Goal: Information Seeking & Learning: Learn about a topic

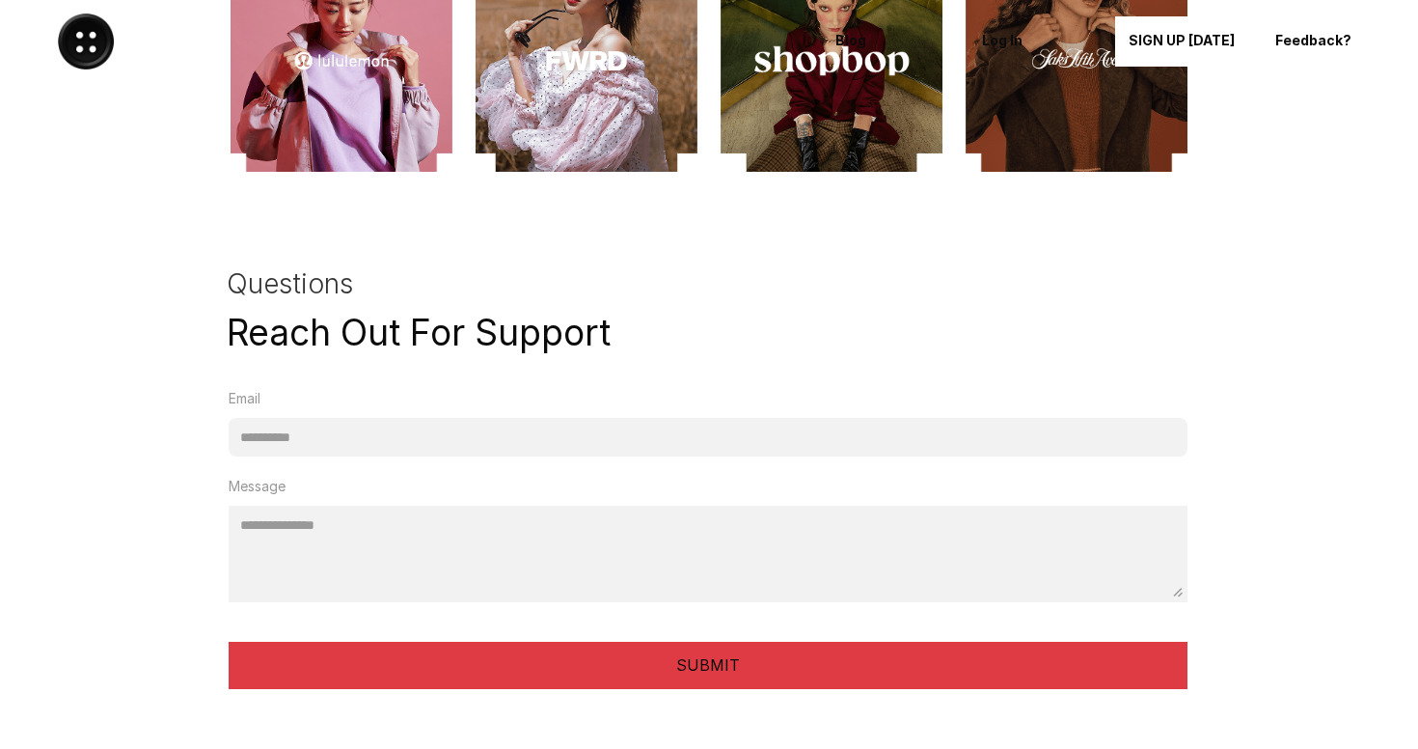
scroll to position [4251, 0]
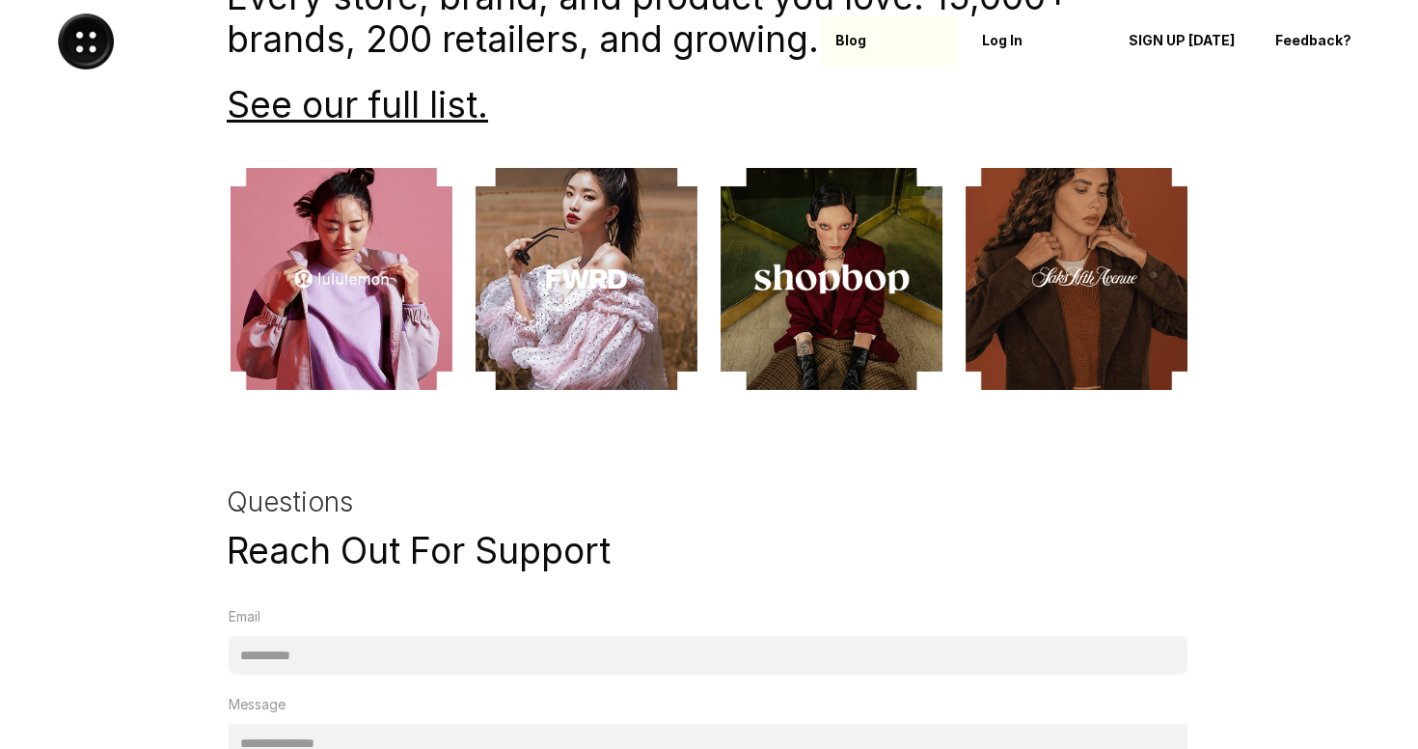
click at [853, 41] on p "Blog" at bounding box center [890, 41] width 110 height 16
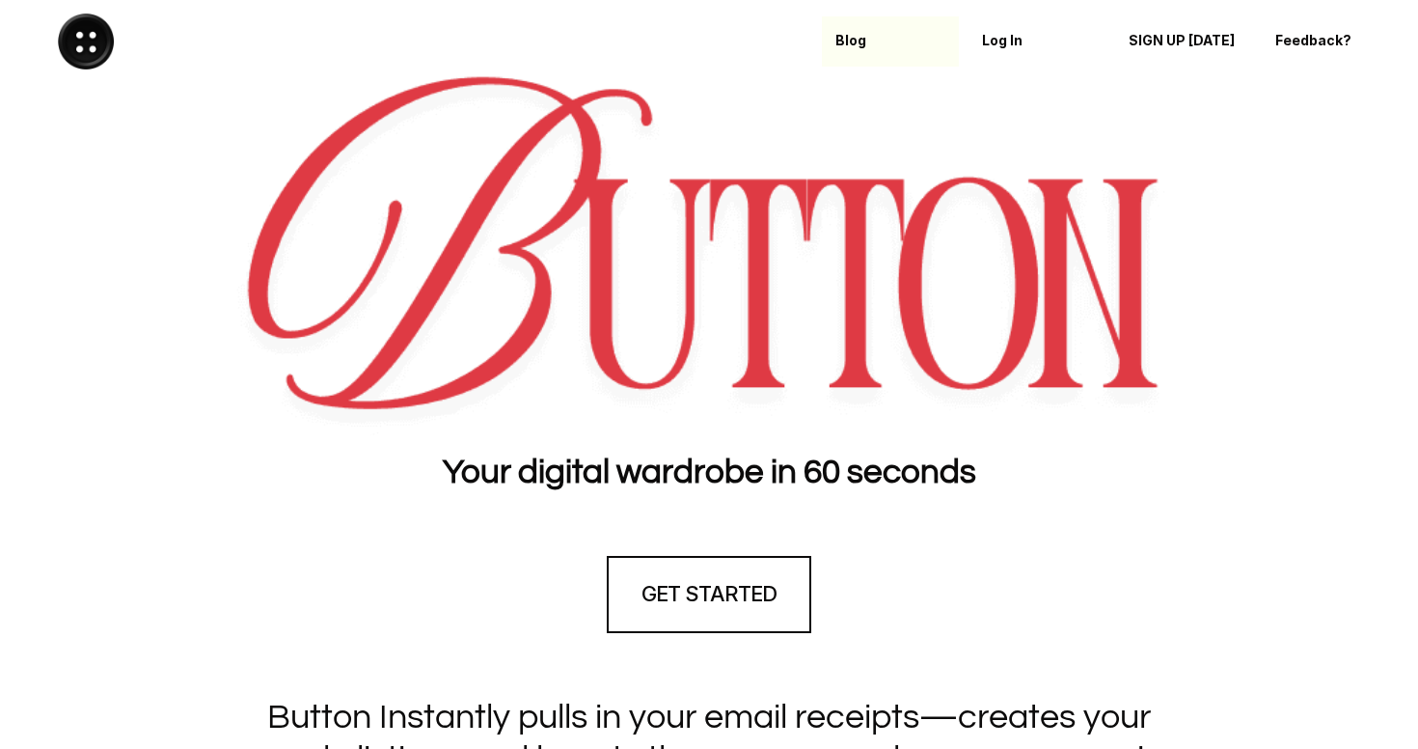
scroll to position [0, 0]
drag, startPoint x: 757, startPoint y: 249, endPoint x: 874, endPoint y: 258, distance: 117.1
click at [874, 258] on img at bounding box center [709, 254] width 948 height 362
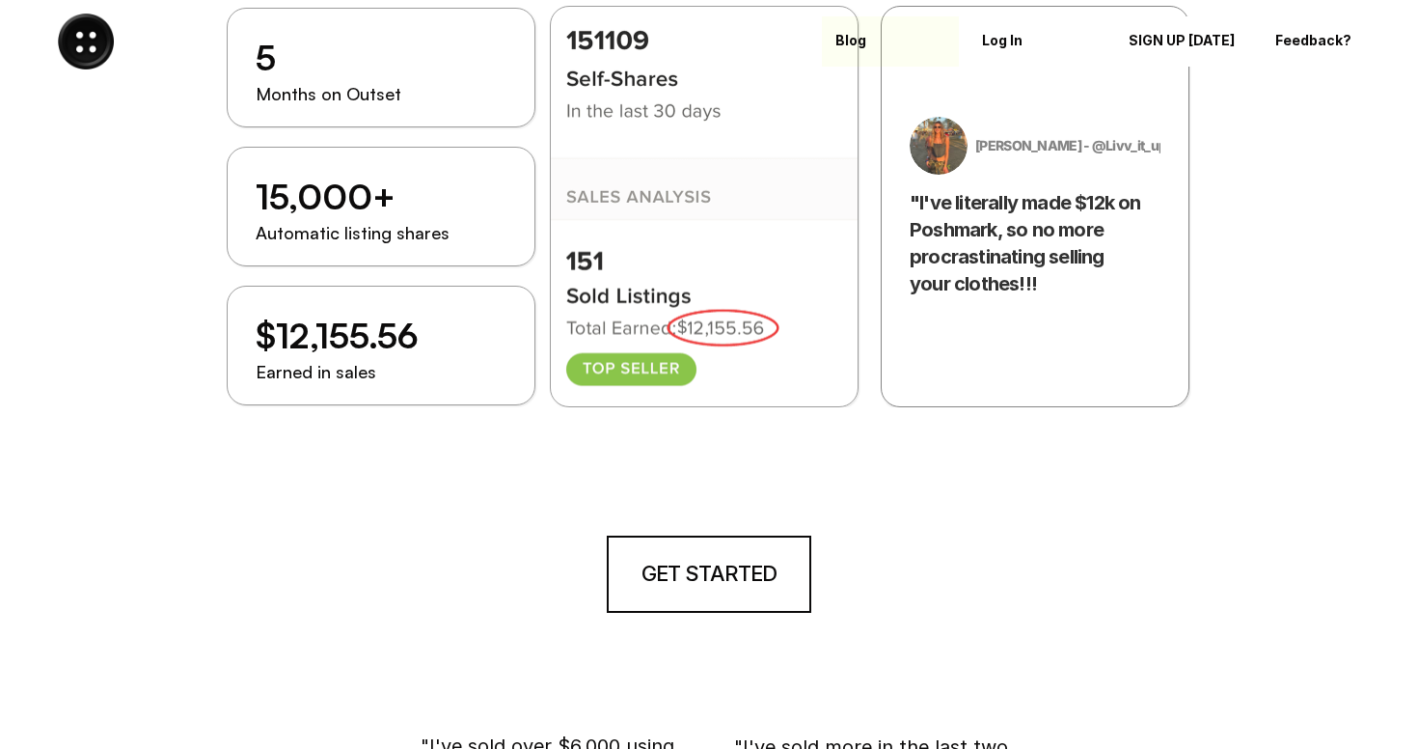
scroll to position [2262, 0]
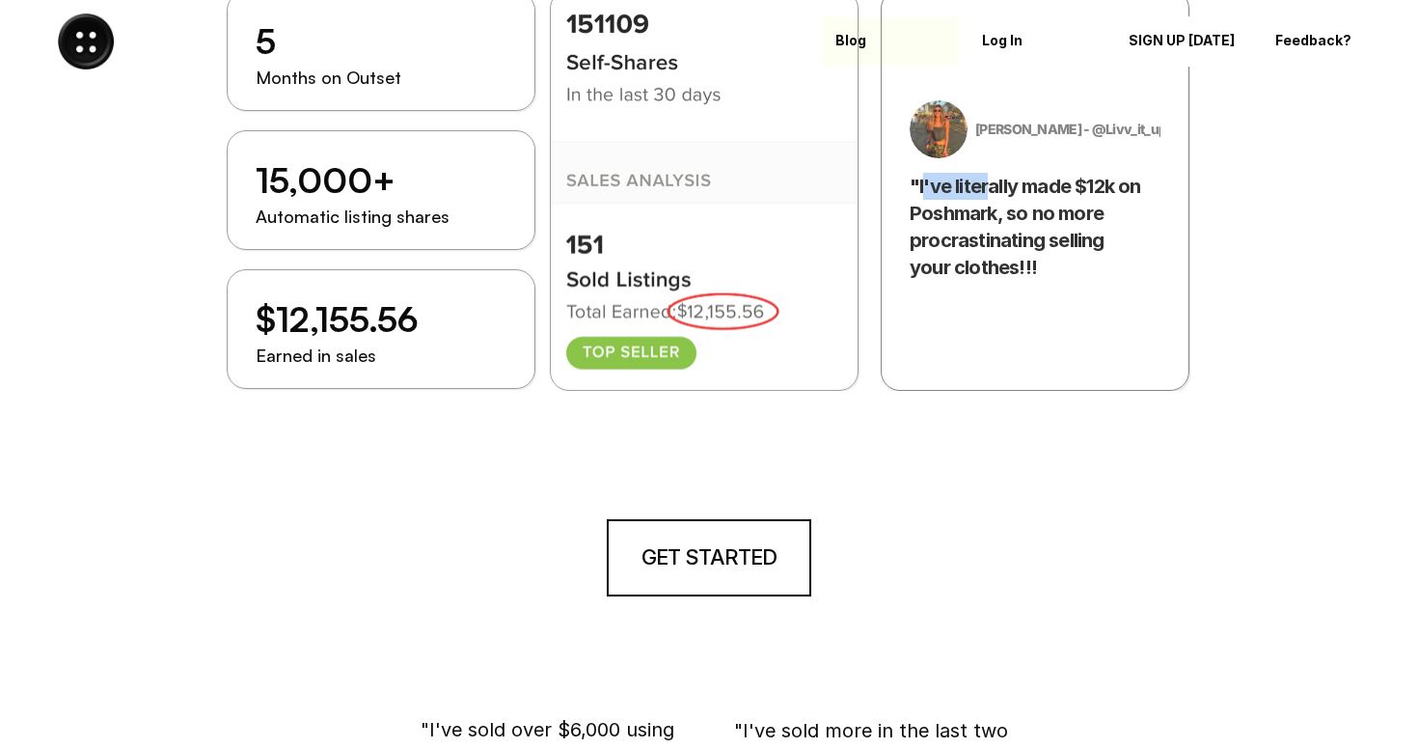
drag, startPoint x: 922, startPoint y: 184, endPoint x: 1066, endPoint y: 193, distance: 144.0
click at [986, 184] on h3 ""I've literally made $12k on Poshmark, so no more procrastinating selling your …" at bounding box center [1027, 227] width 235 height 108
click at [1078, 216] on h3 ""I've literally made $12k on Poshmark, so no more procrastinating selling your …" at bounding box center [1027, 227] width 235 height 108
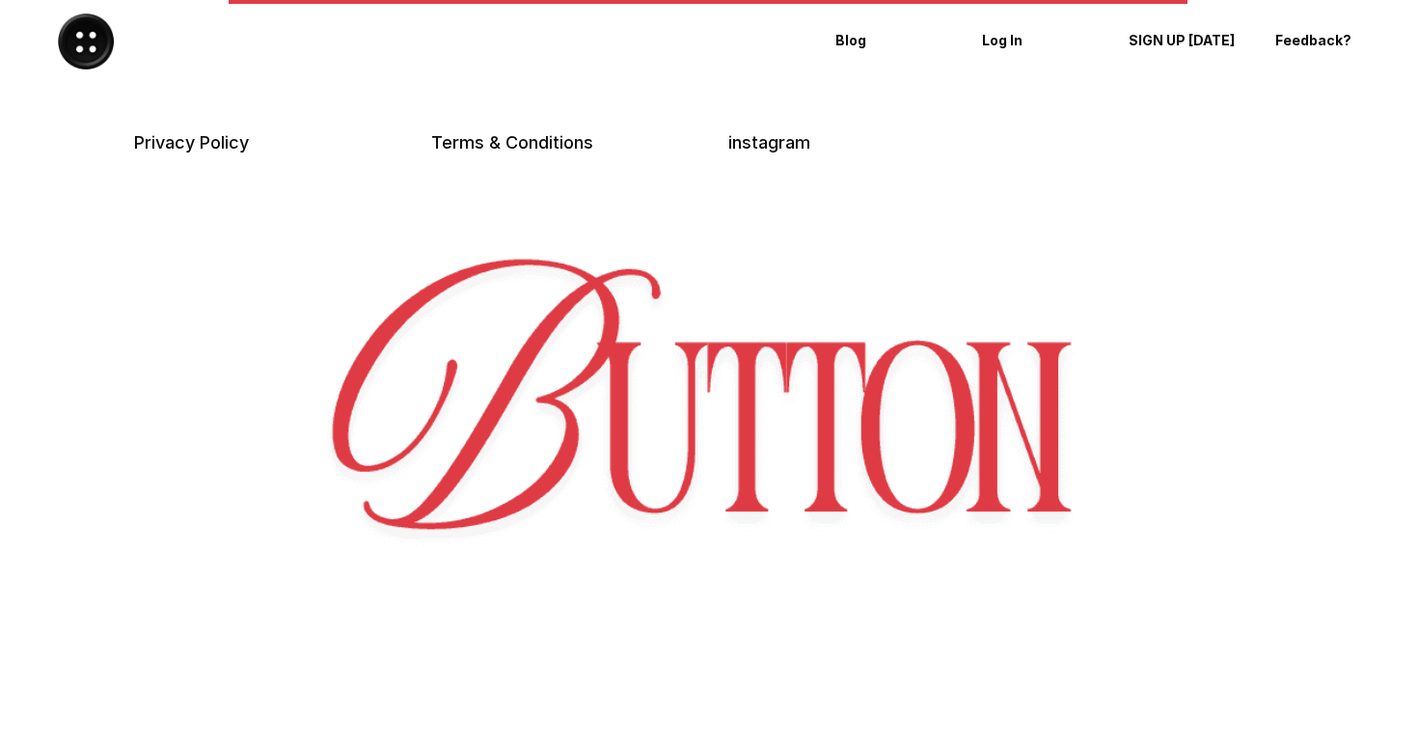
scroll to position [5152, 0]
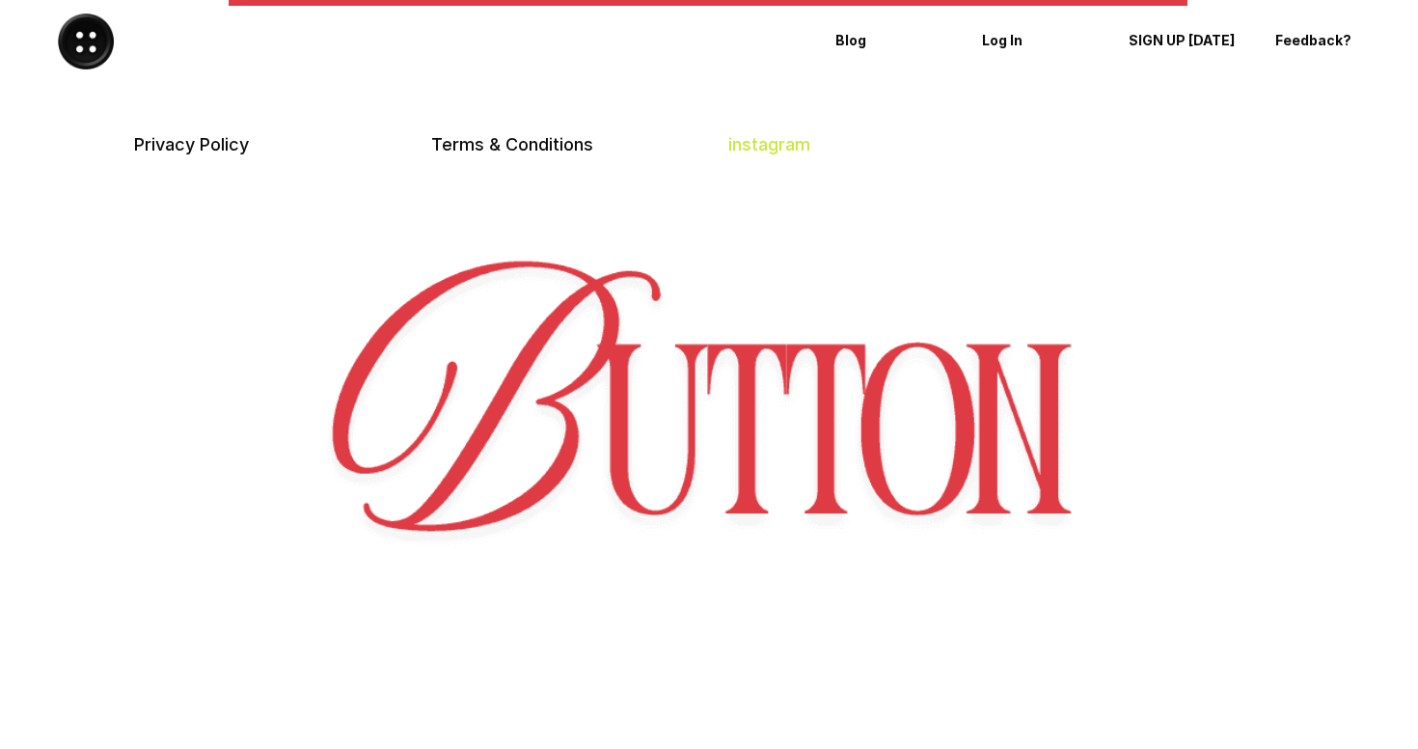
click at [787, 139] on link "instagram" at bounding box center [769, 144] width 82 height 20
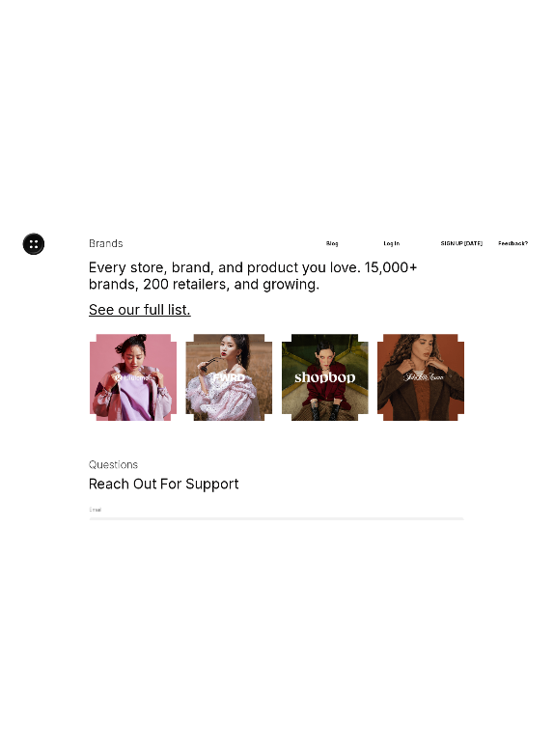
scroll to position [4118, 0]
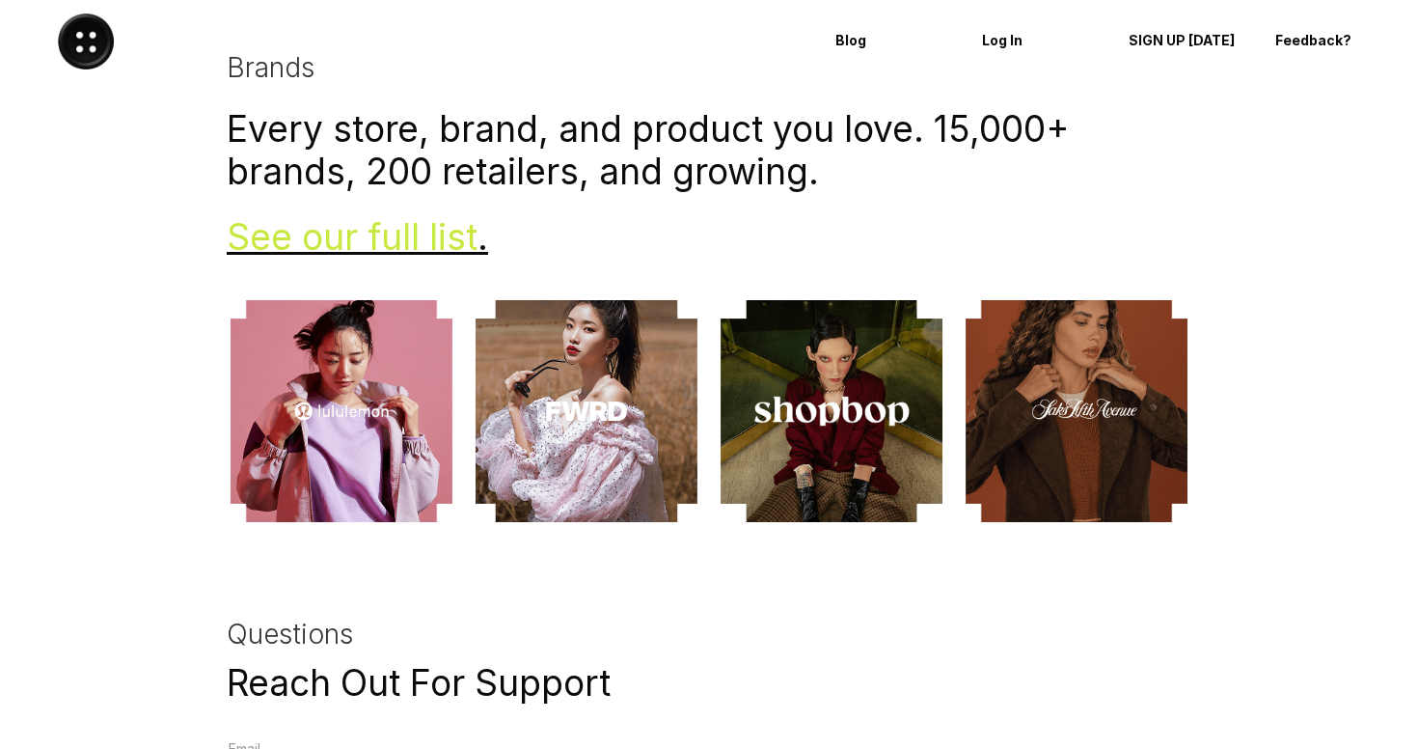
click at [427, 232] on link "See our full list" at bounding box center [352, 236] width 251 height 43
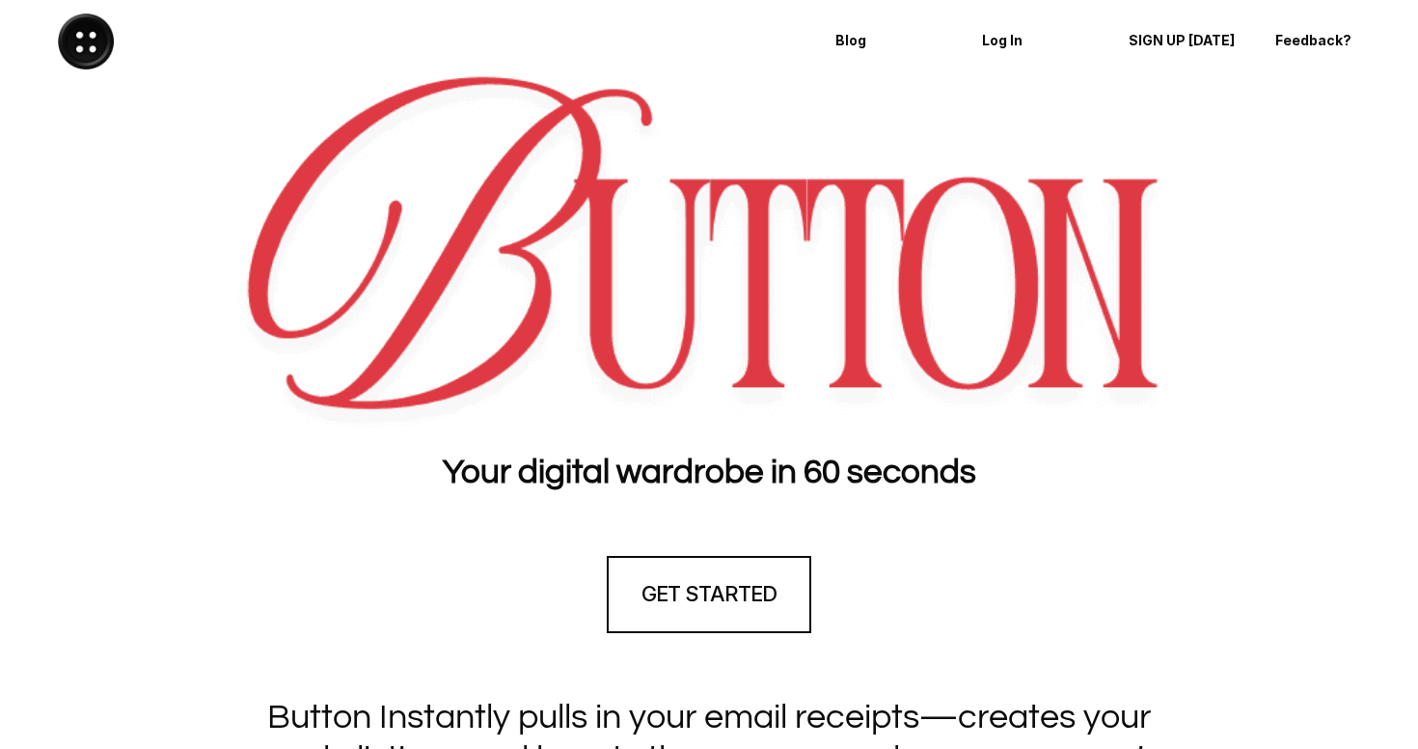
scroll to position [-4, 0]
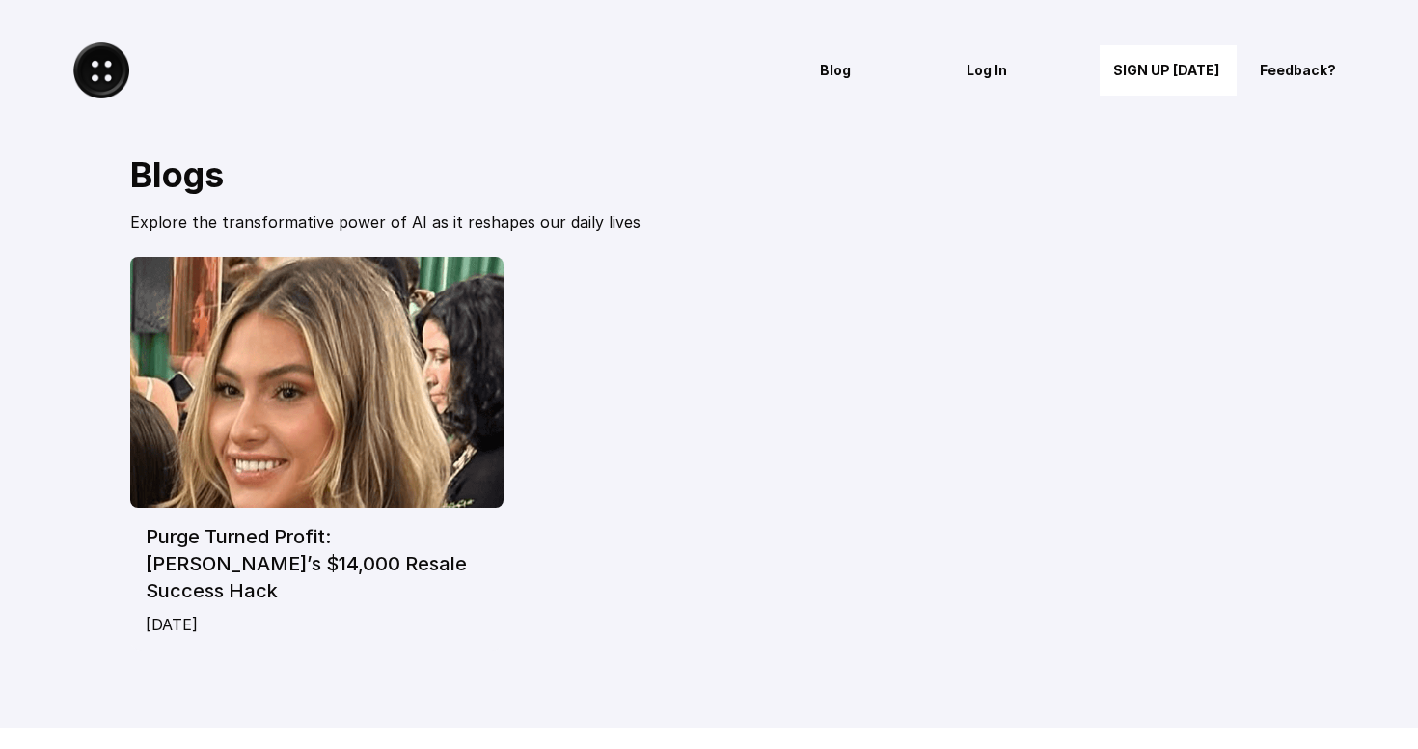
click at [122, 74] on img at bounding box center [101, 70] width 56 height 56
click at [104, 75] on img at bounding box center [101, 70] width 56 height 56
